Goal: Transaction & Acquisition: Purchase product/service

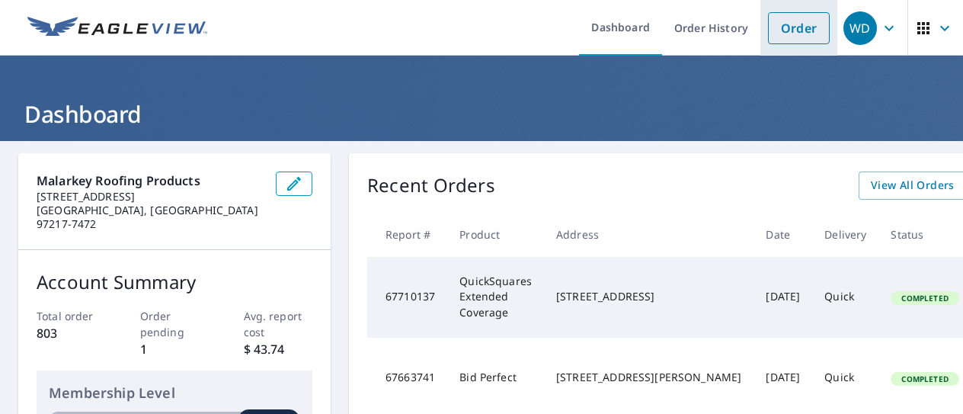
click at [795, 42] on link "Order" at bounding box center [799, 28] width 62 height 32
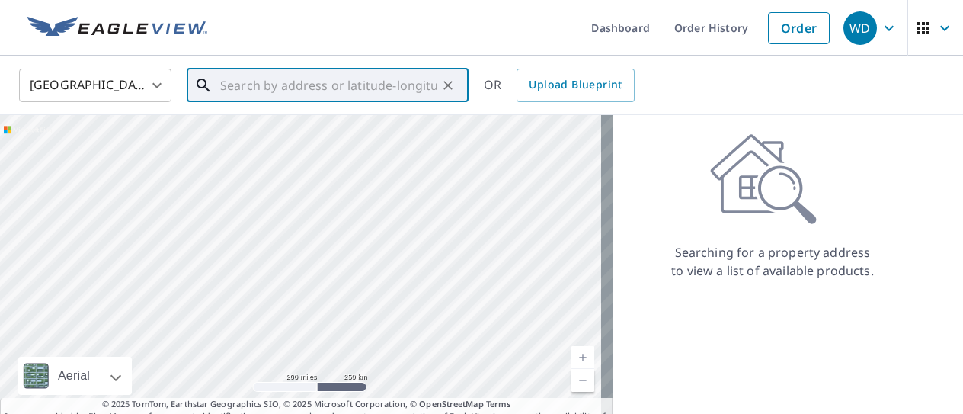
click at [418, 79] on input "text" at bounding box center [328, 85] width 217 height 43
paste input "[STREET_ADDRESS]"
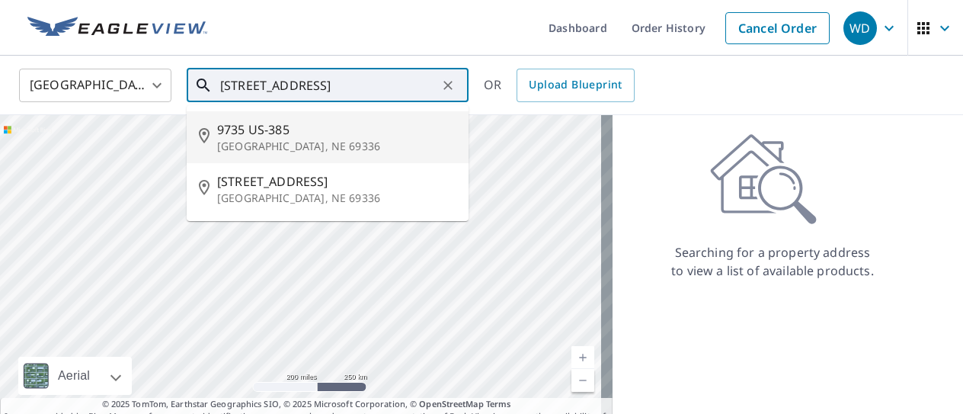
click at [293, 139] on p "[GEOGRAPHIC_DATA], NE 69336" at bounding box center [336, 146] width 239 height 15
type input "[STREET_ADDRESS]"
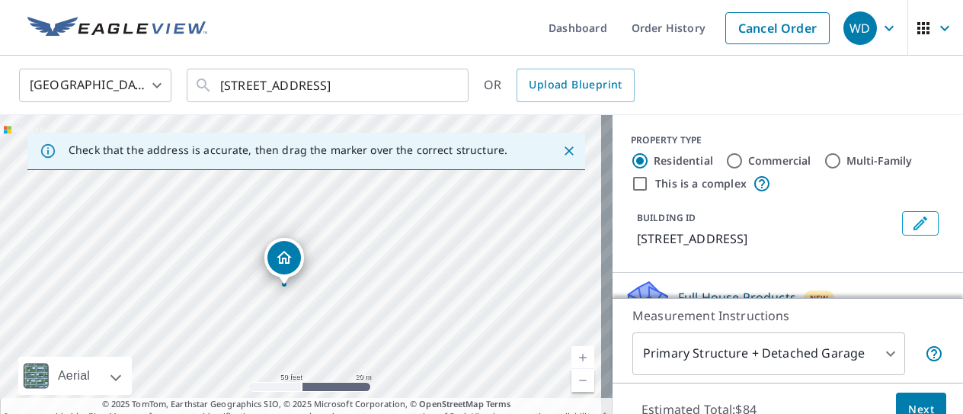
drag, startPoint x: 256, startPoint y: 257, endPoint x: 280, endPoint y: 261, distance: 24.7
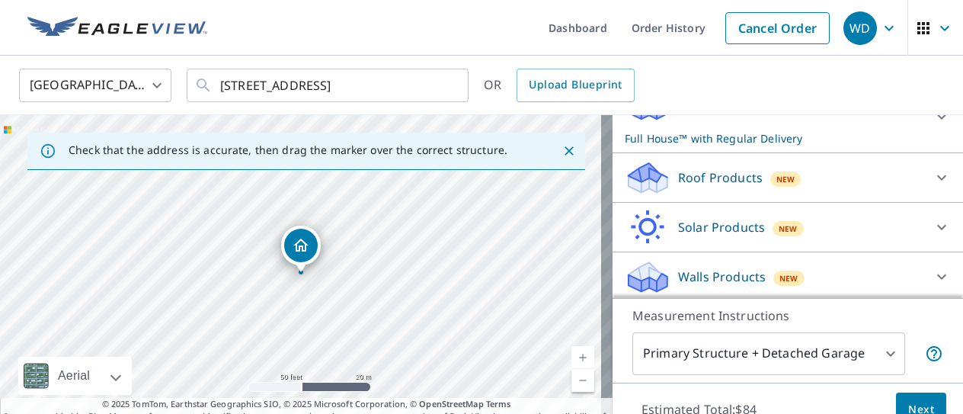
scroll to position [214, 0]
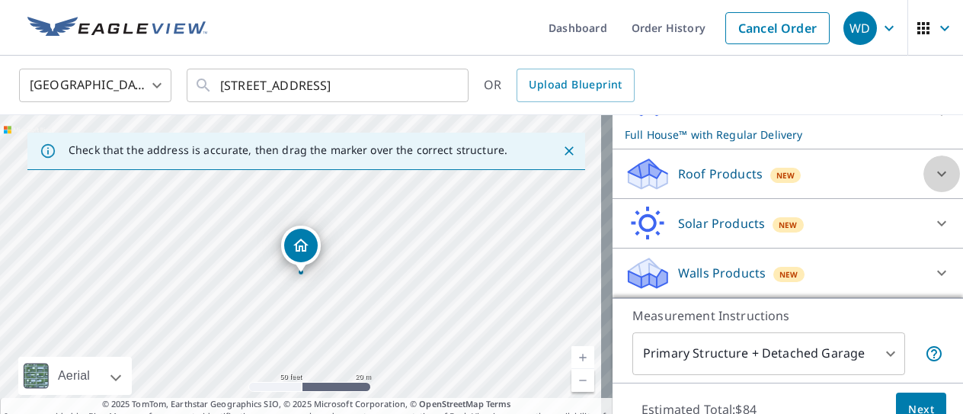
click at [933, 170] on icon at bounding box center [942, 174] width 18 height 18
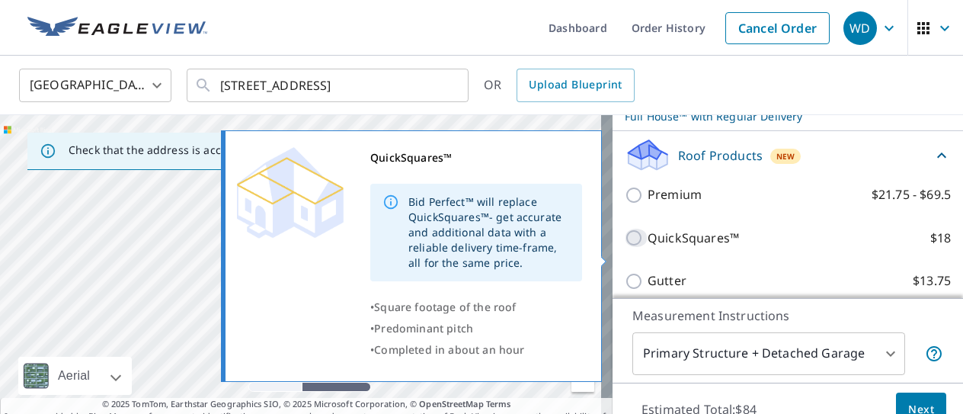
click at [625, 247] on input "QuickSquares™ $18" at bounding box center [636, 238] width 23 height 18
checkbox input "true"
checkbox input "false"
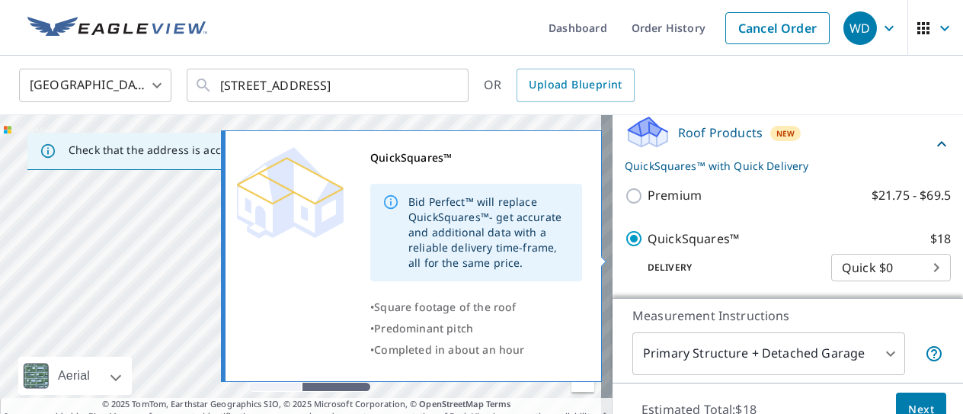
scroll to position [215, 0]
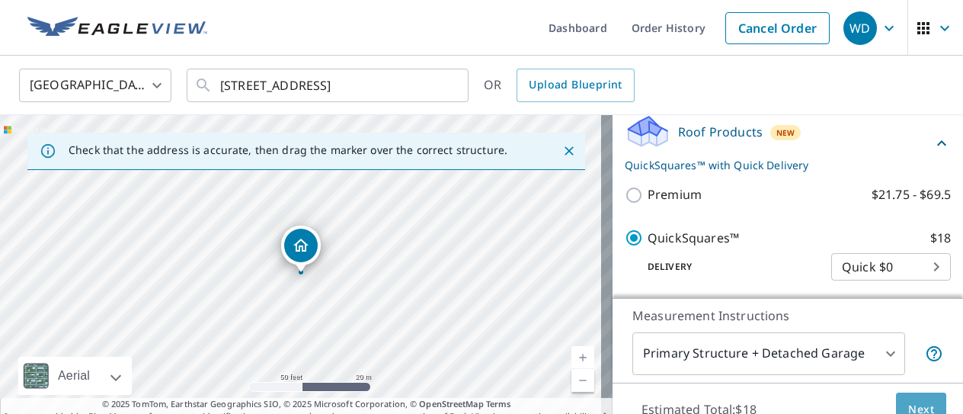
click at [909, 402] on span "Next" at bounding box center [921, 409] width 26 height 19
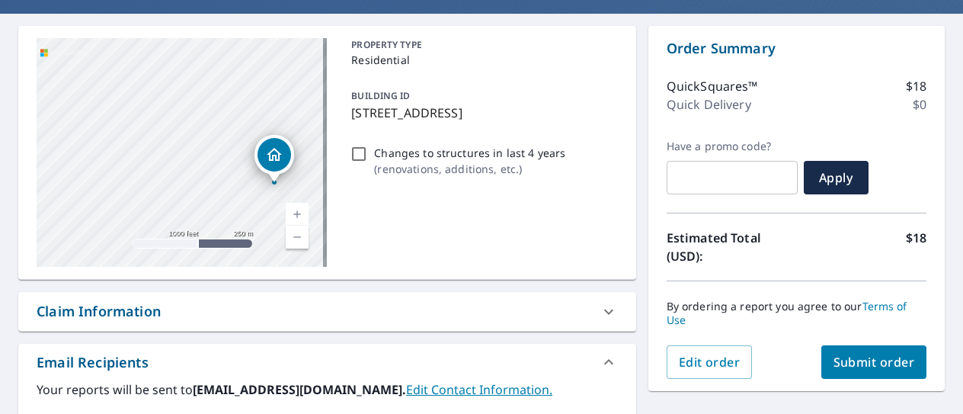
scroll to position [152, 0]
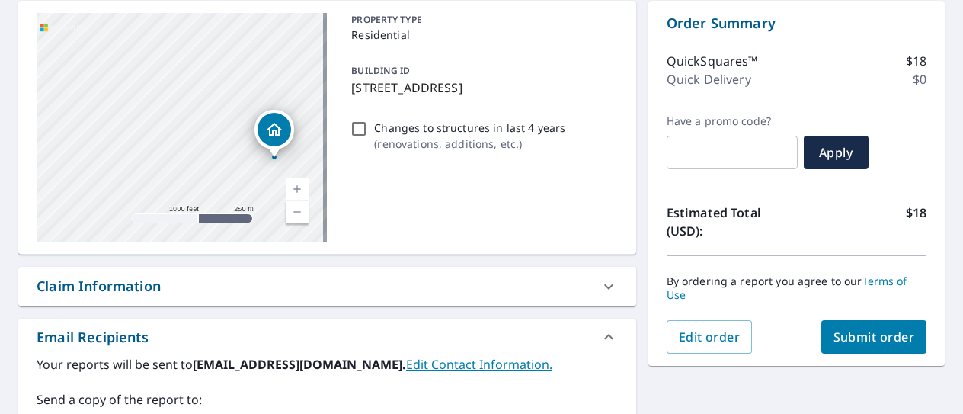
click at [151, 267] on div "Claim Information" at bounding box center [327, 286] width 618 height 39
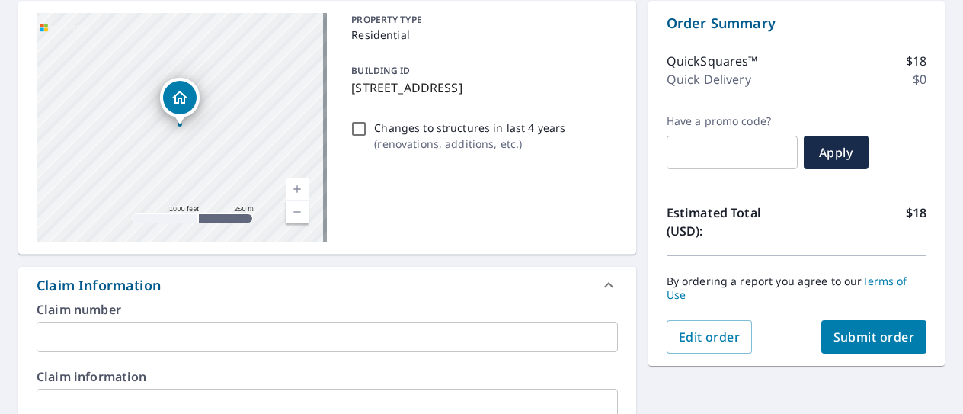
click at [130, 332] on input "text" at bounding box center [327, 337] width 581 height 30
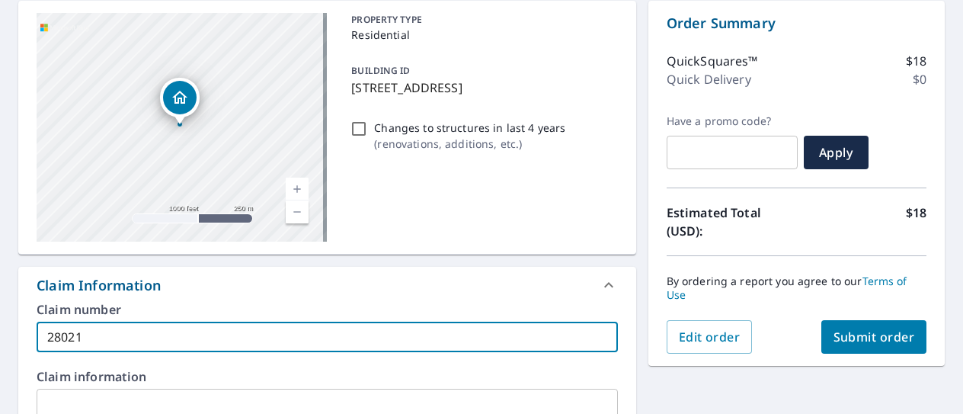
type input "28021"
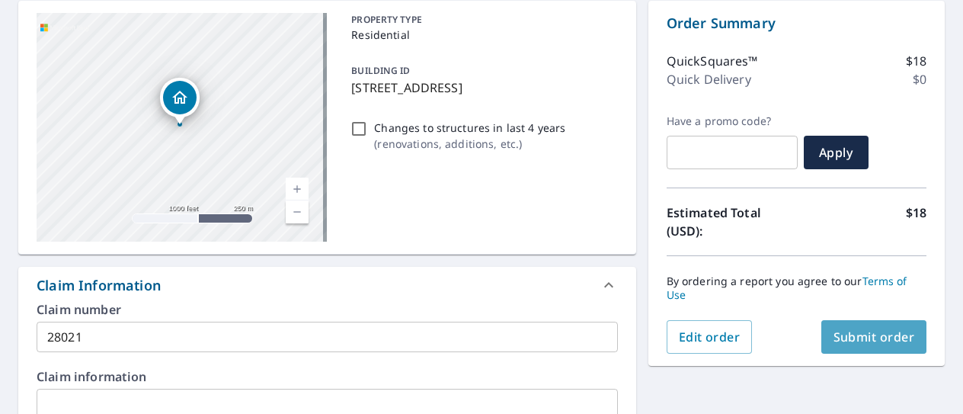
click at [865, 336] on span "Submit order" at bounding box center [875, 336] width 82 height 17
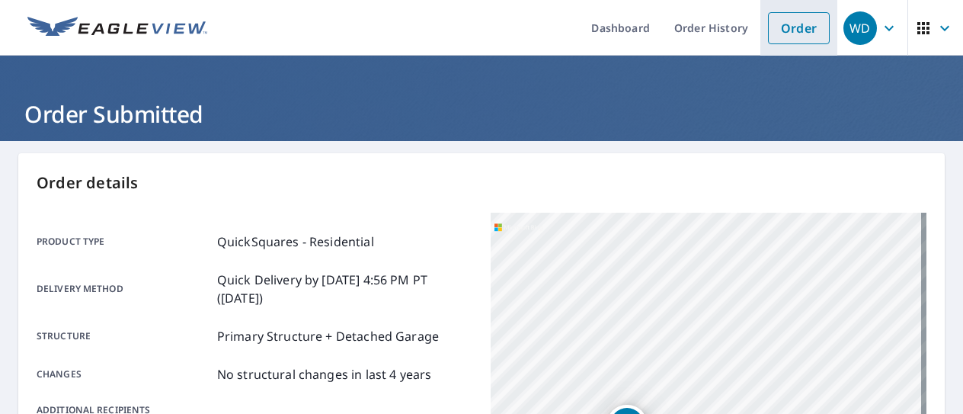
click at [799, 27] on link "Order" at bounding box center [799, 28] width 62 height 32
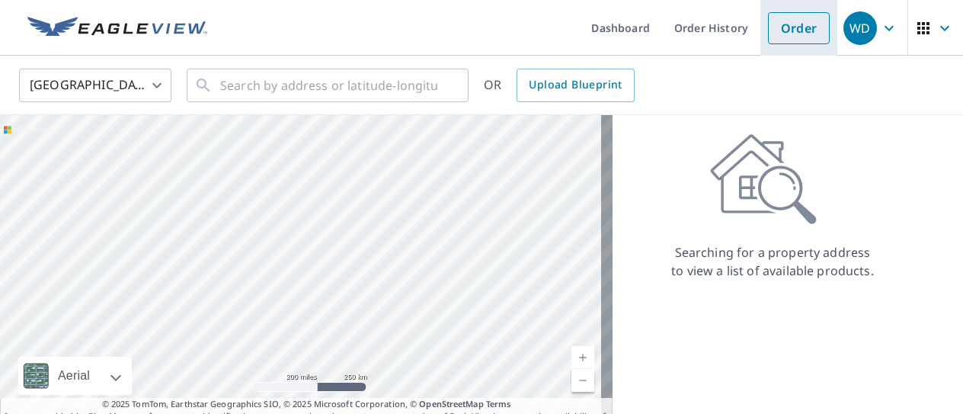
click at [803, 30] on link "Order" at bounding box center [799, 28] width 62 height 32
